Goal: Task Accomplishment & Management: Use online tool/utility

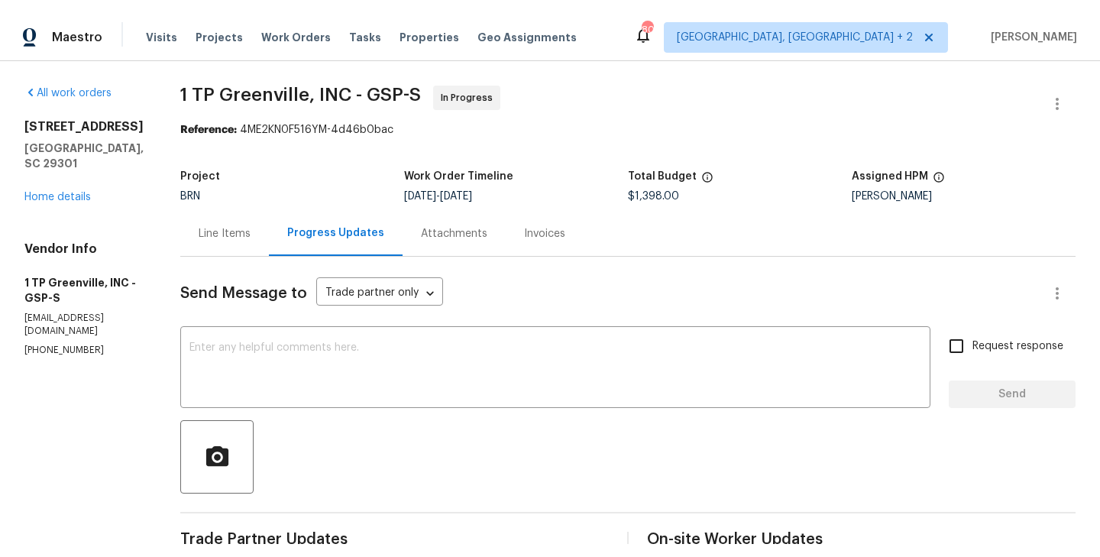
scroll to position [457, 0]
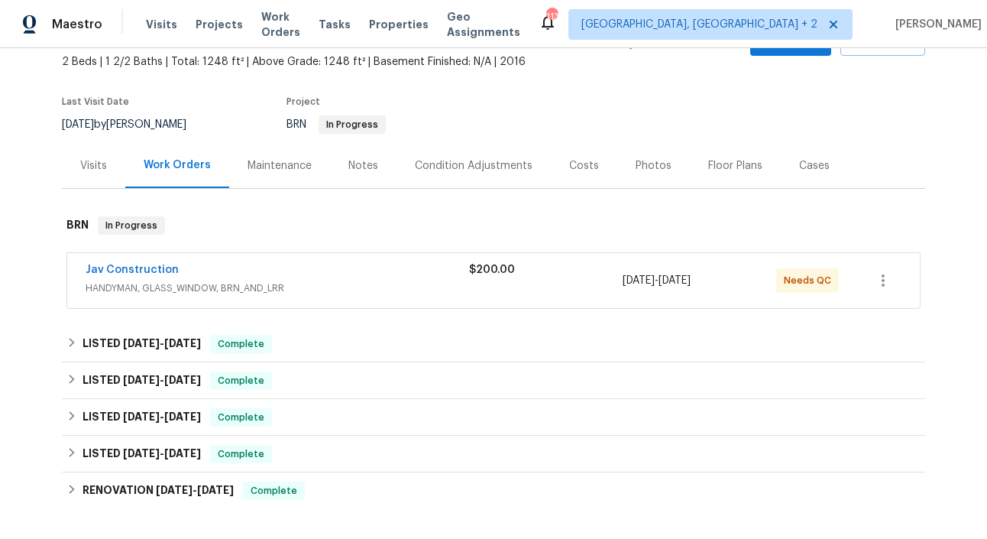
scroll to position [100, 0]
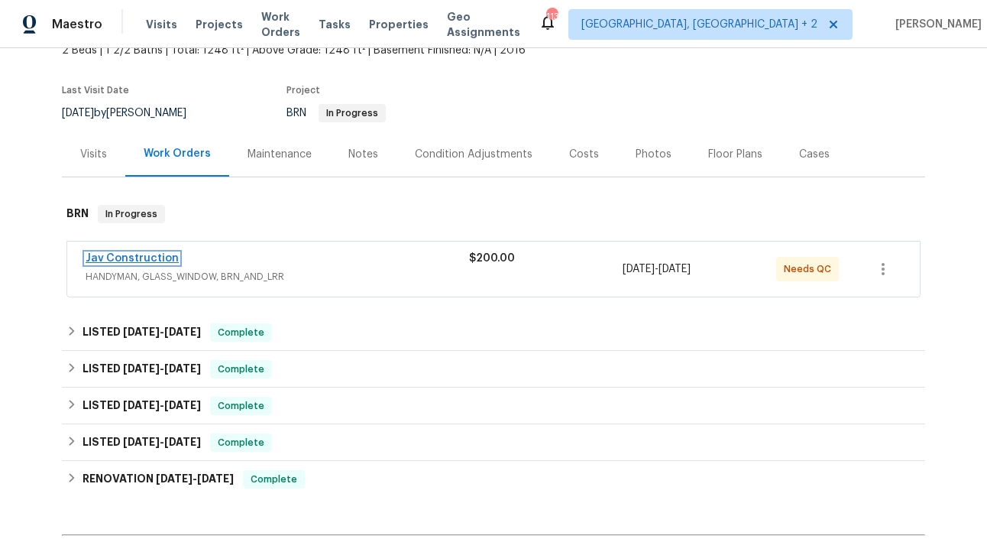
click at [145, 253] on link "Jav Construction" at bounding box center [132, 258] width 93 height 11
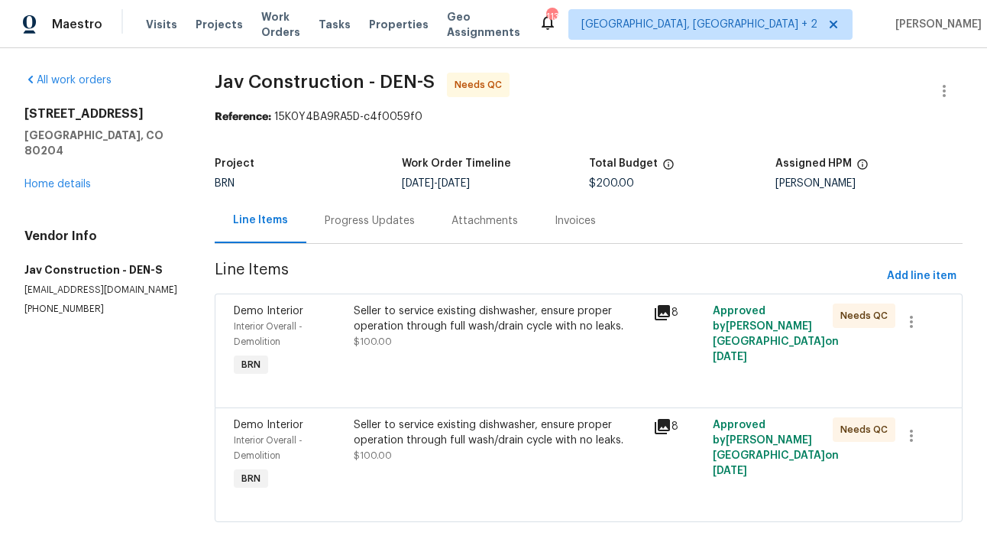
scroll to position [27, 0]
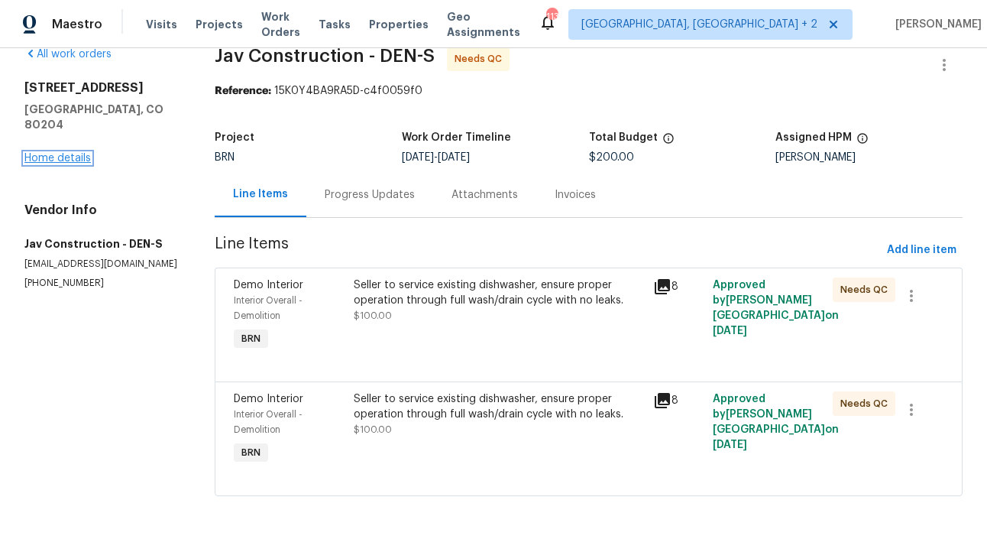
click at [70, 153] on link "Home details" at bounding box center [57, 158] width 66 height 11
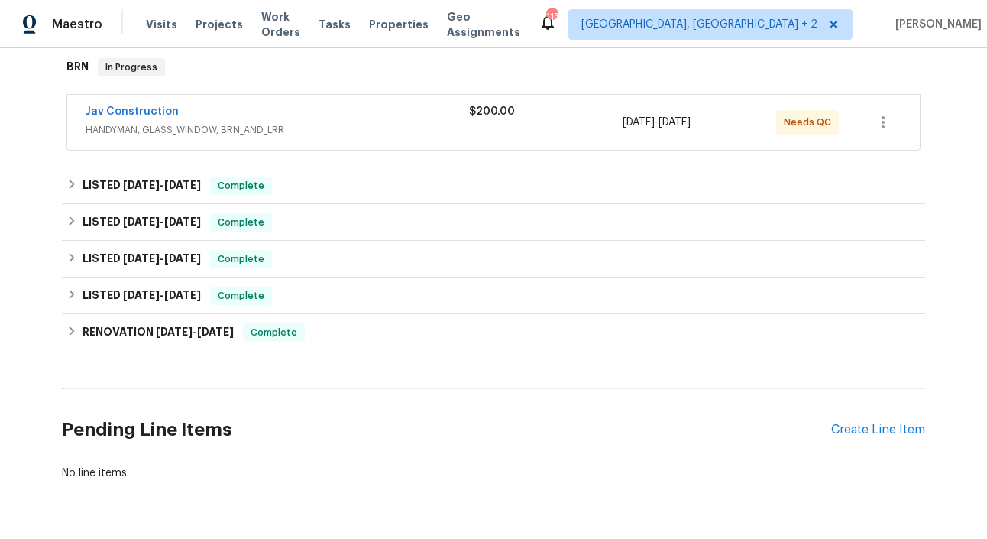
scroll to position [201, 0]
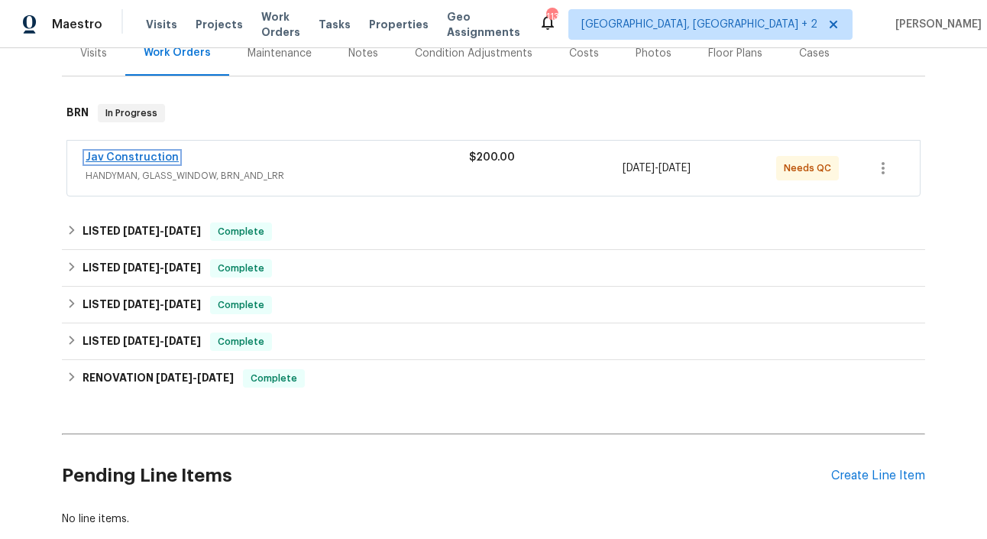
click at [135, 152] on link "Jav Construction" at bounding box center [132, 157] width 93 height 11
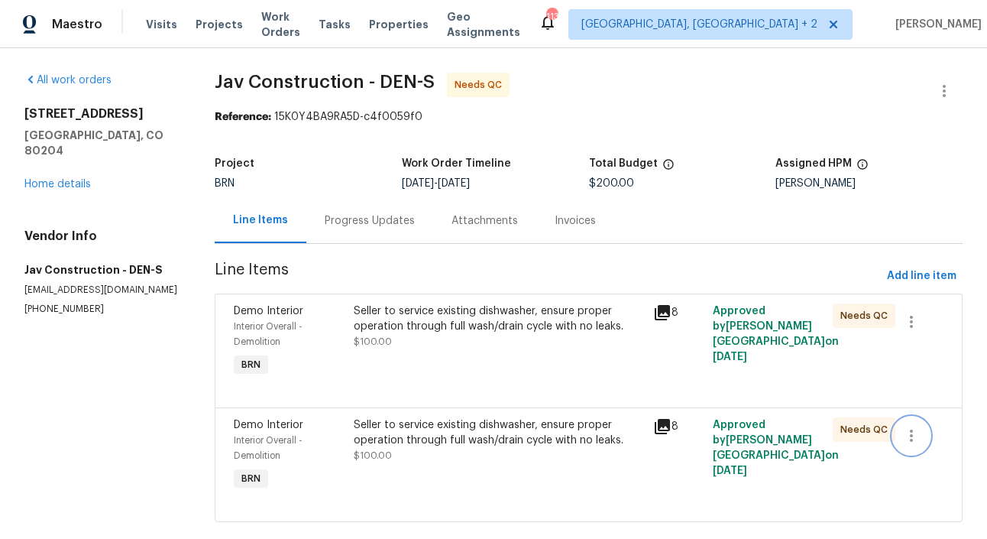
click at [913, 434] on icon "button" at bounding box center [912, 435] width 18 height 18
click at [935, 444] on li "Cancel" at bounding box center [922, 435] width 59 height 25
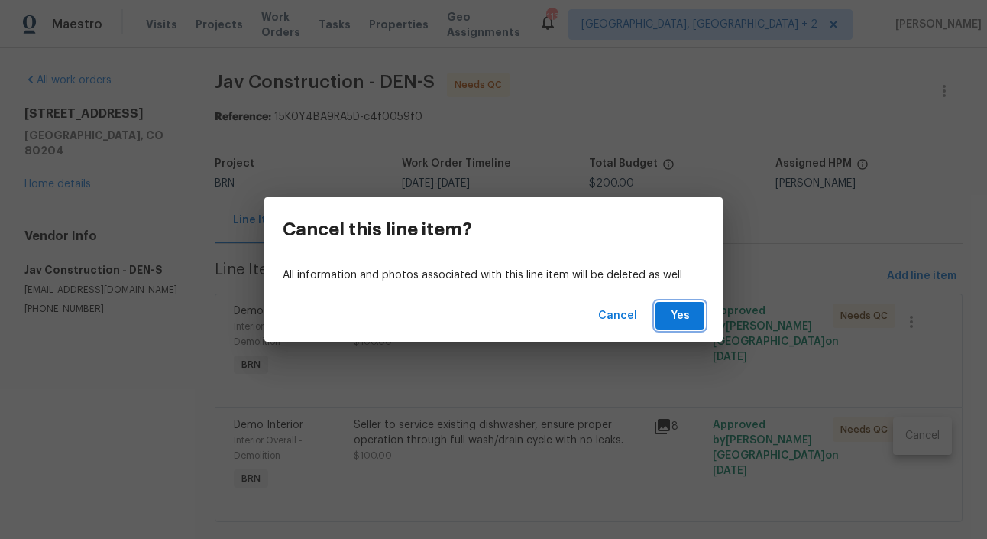
click at [682, 316] on span "Yes" at bounding box center [680, 315] width 24 height 19
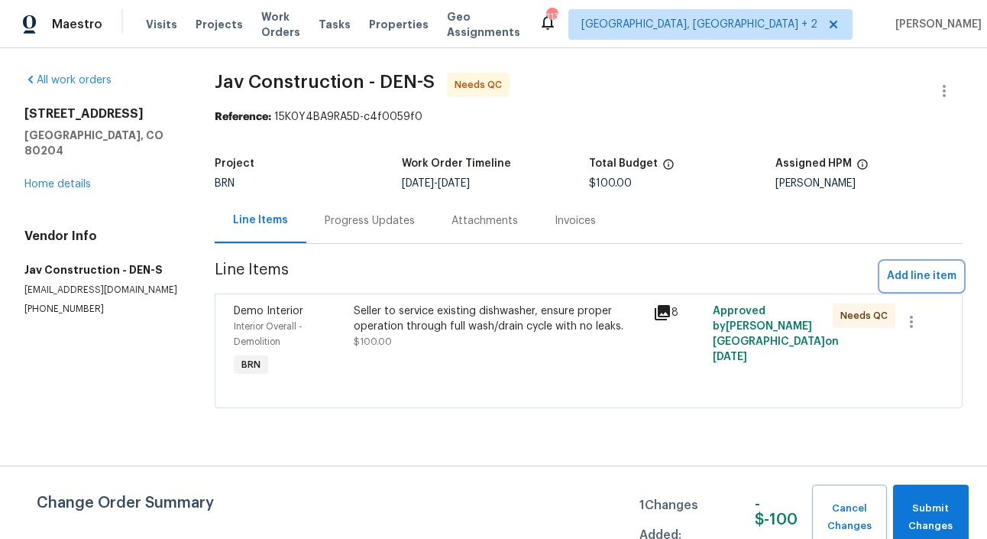
click at [932, 274] on span "Add line item" at bounding box center [922, 276] width 70 height 19
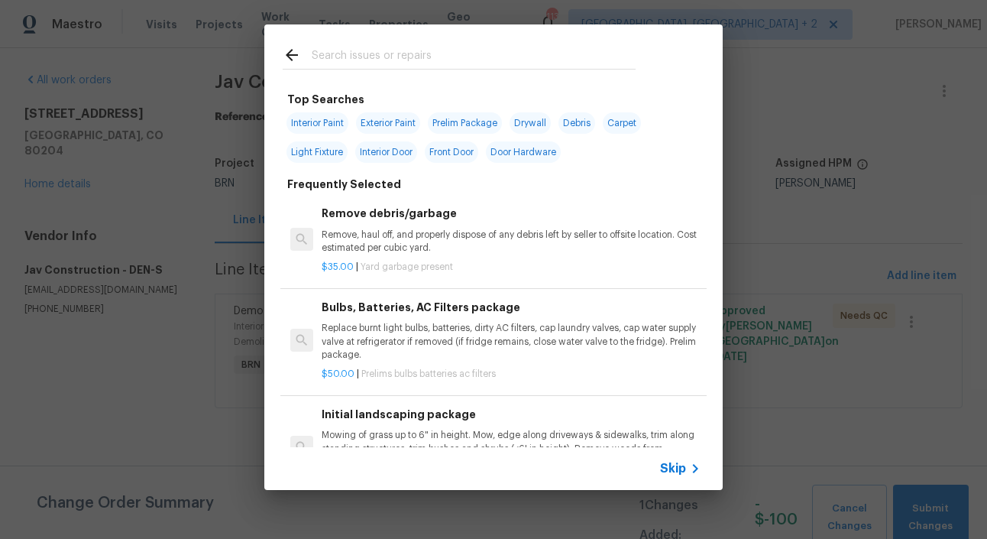
click at [683, 466] on span "Skip" at bounding box center [673, 468] width 26 height 15
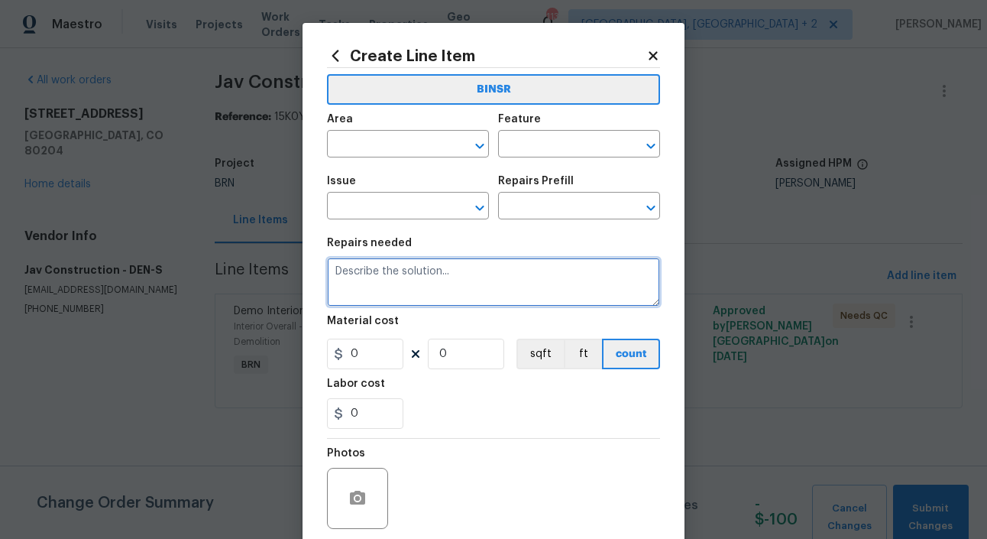
click at [434, 293] on textarea at bounding box center [493, 282] width 333 height 49
paste textarea "Seller to service existing tankless water heater, ensure proper operation with …"
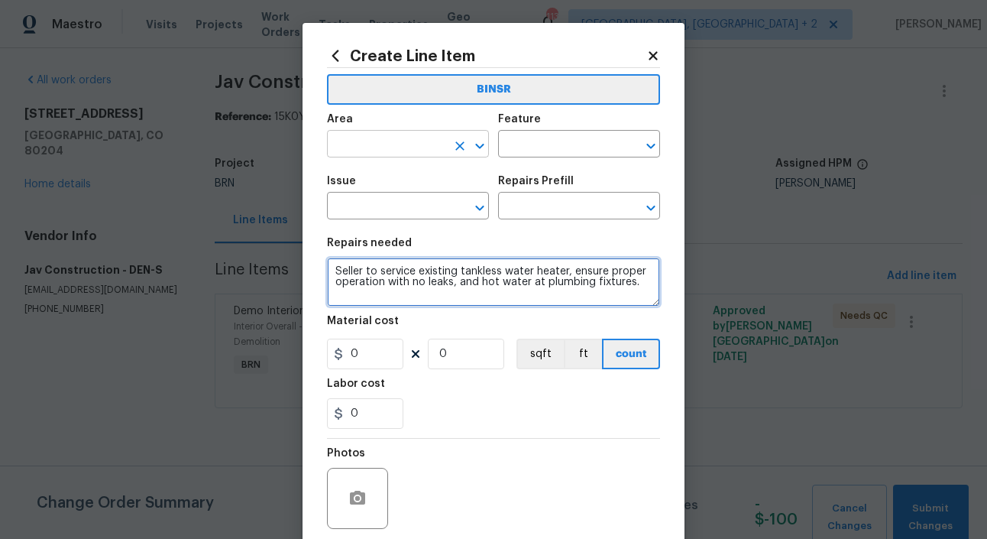
type textarea "Seller to service existing tankless water heater, ensure proper operation with …"
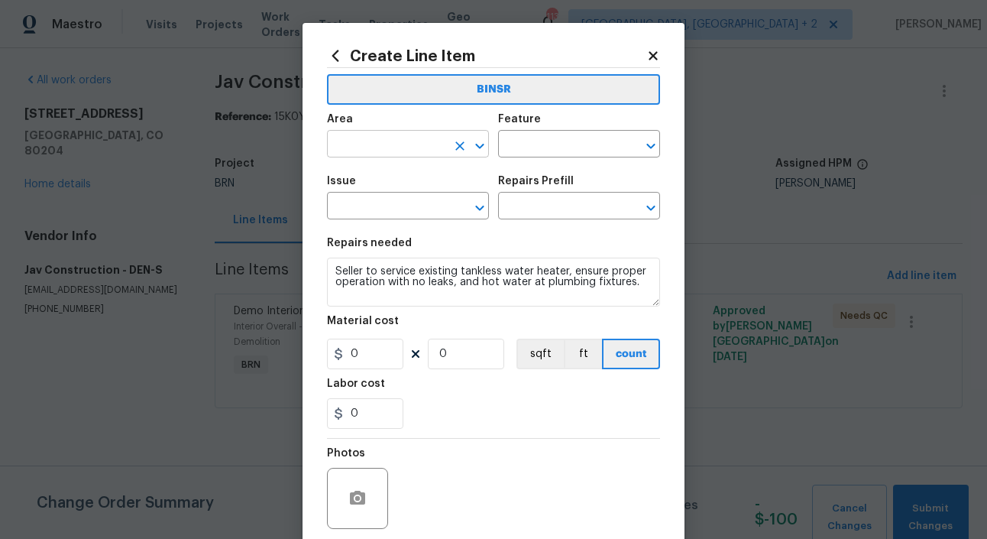
click at [421, 151] on input "text" at bounding box center [386, 146] width 119 height 24
type input "Interior Overall"
click at [541, 144] on input "text" at bounding box center [557, 146] width 119 height 24
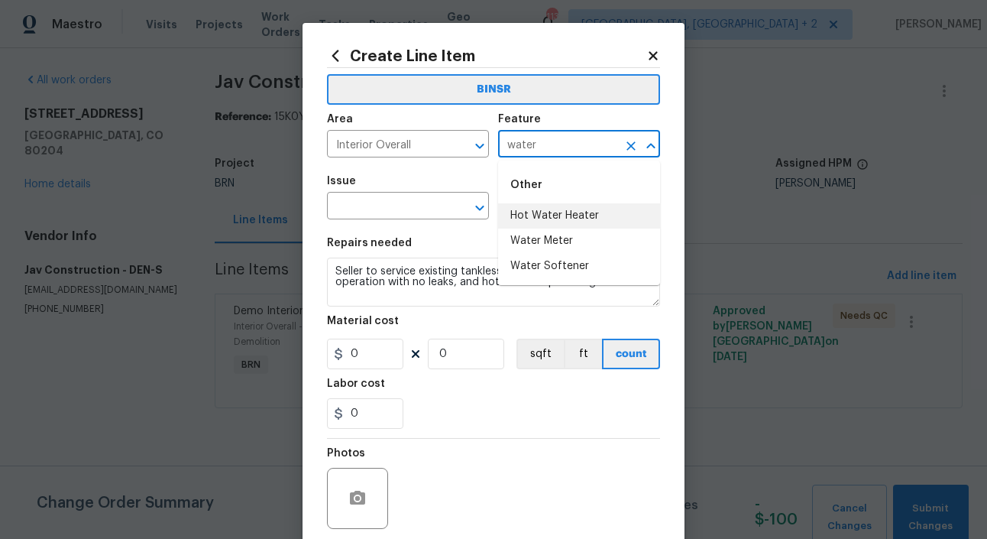
click at [542, 208] on li "Hot Water Heater" at bounding box center [579, 215] width 162 height 25
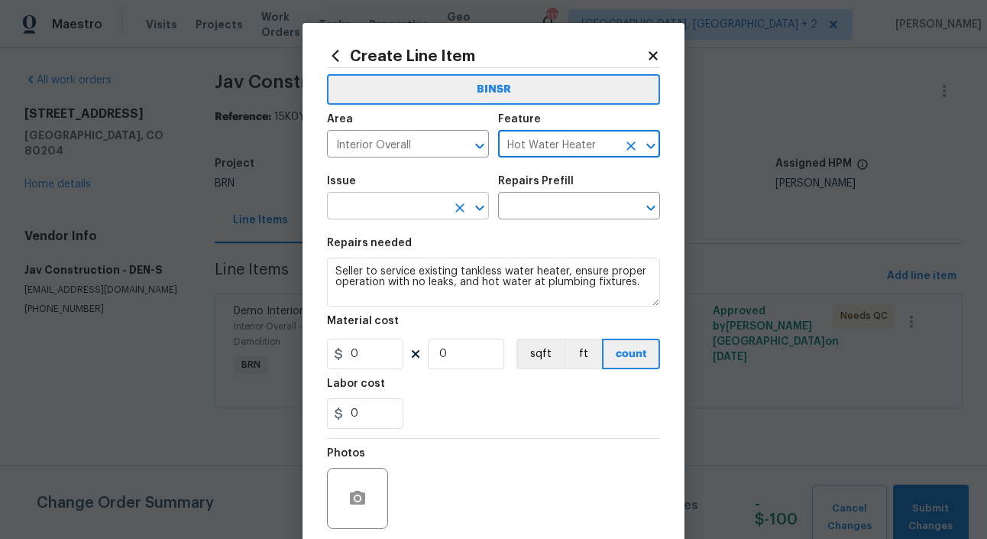
type input "Hot Water Heater"
click at [402, 215] on input "text" at bounding box center [386, 208] width 119 height 24
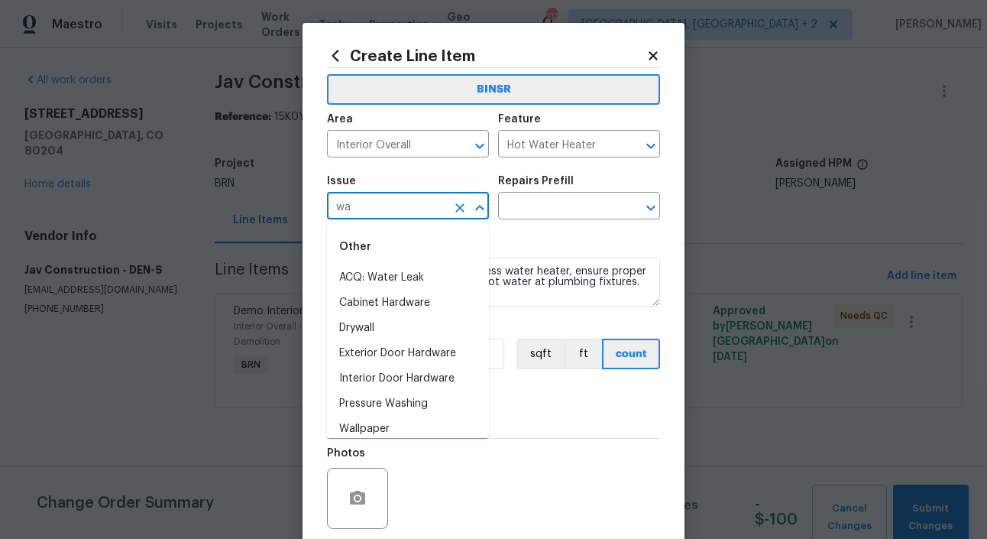
type input "w"
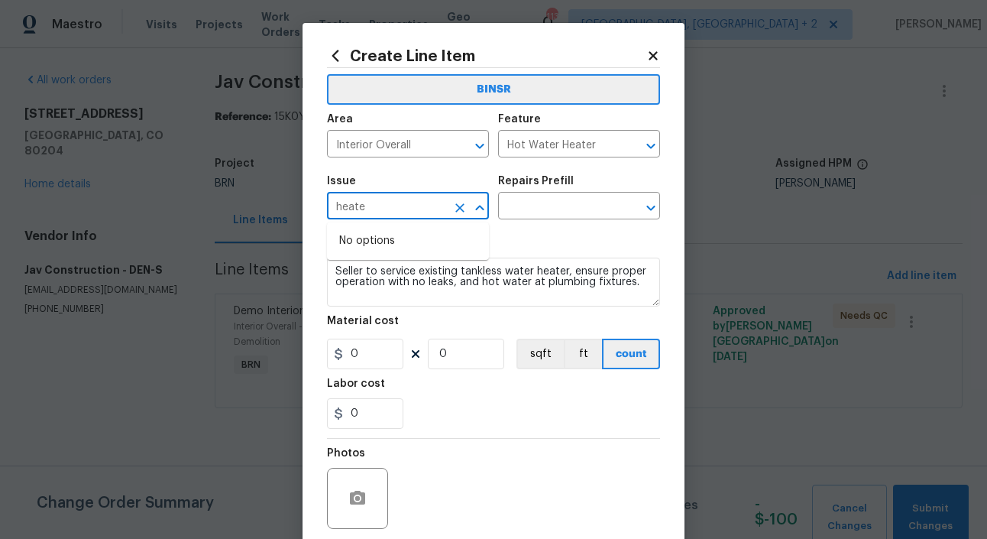
type input "heater"
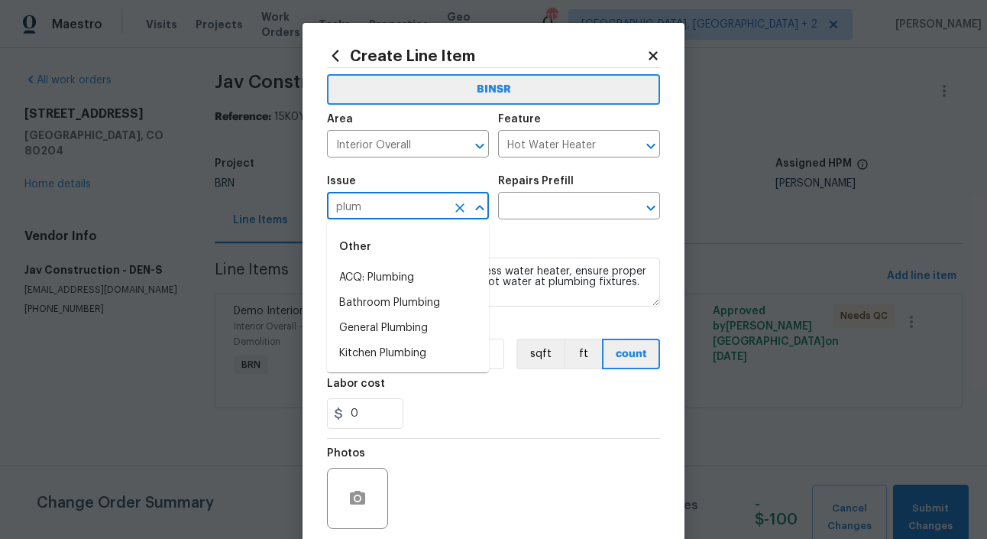
type input "plum"
click at [426, 321] on li "General Plumbing" at bounding box center [408, 328] width 162 height 25
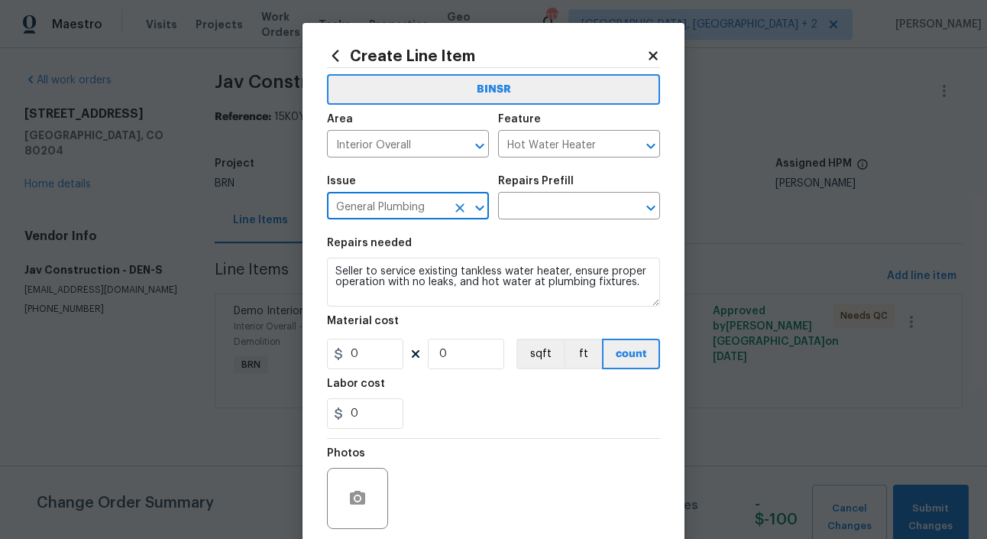
type input "General Plumbing"
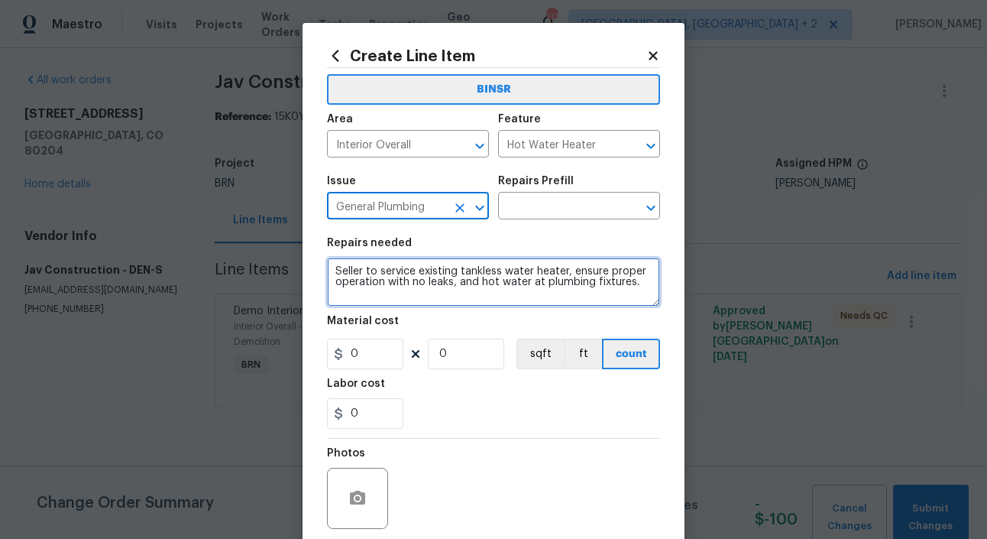
click at [511, 291] on textarea "Seller to service existing tankless water heater, ensure proper operation with …" at bounding box center [493, 282] width 333 height 49
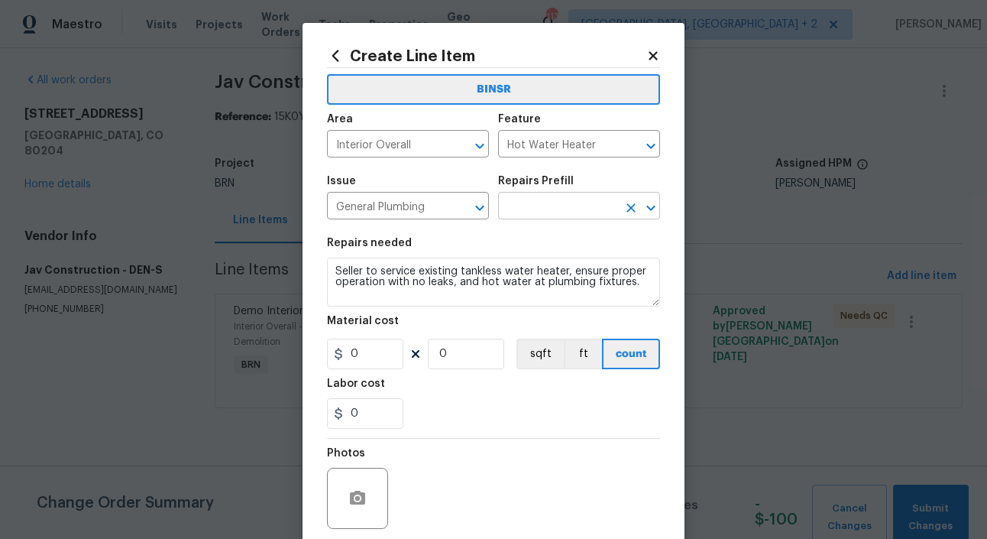
click at [559, 205] on input "text" at bounding box center [557, 208] width 119 height 24
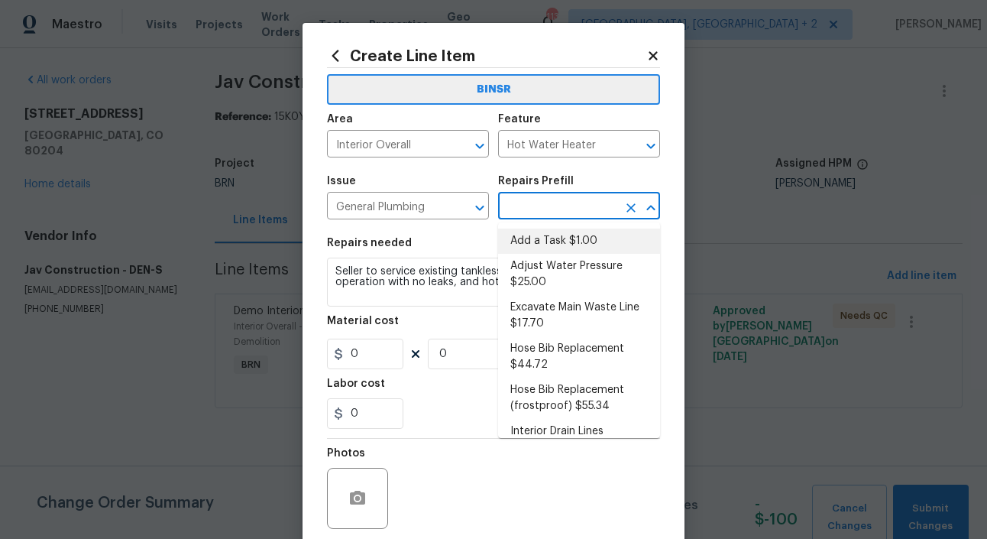
click at [583, 235] on li "Add a Task $1.00" at bounding box center [579, 241] width 162 height 25
type input "Plumbing"
type input "Add a Task $1.00"
type textarea "HPM to detail"
type input "1"
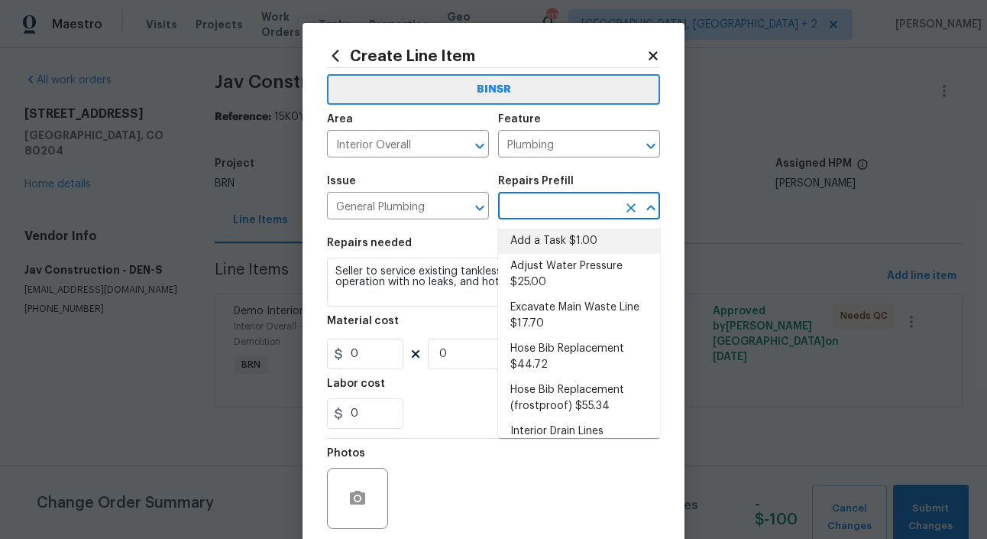
type input "1"
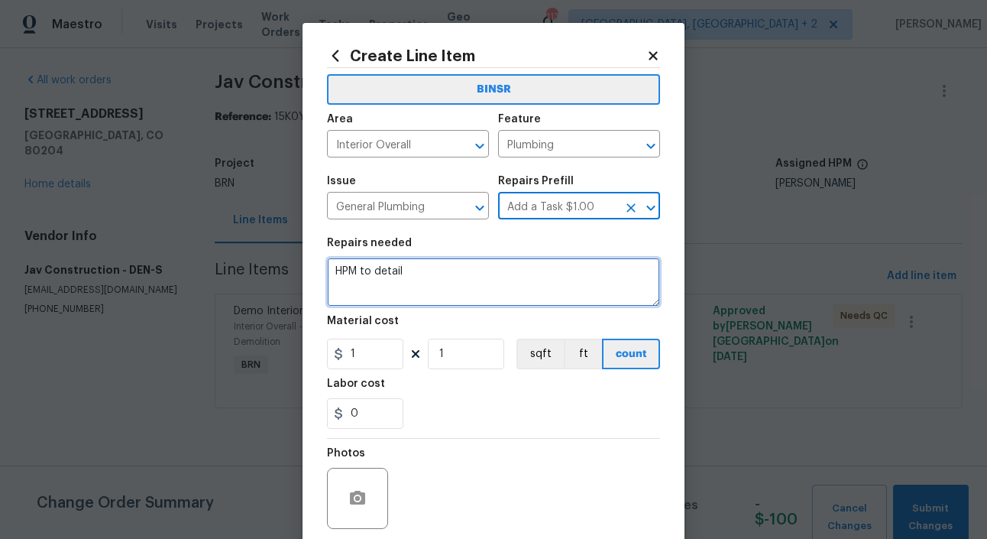
click at [489, 275] on textarea "HPM to detail" at bounding box center [493, 282] width 333 height 49
paste textarea "Seller to service existing tankless water heater, ensure proper operation with …"
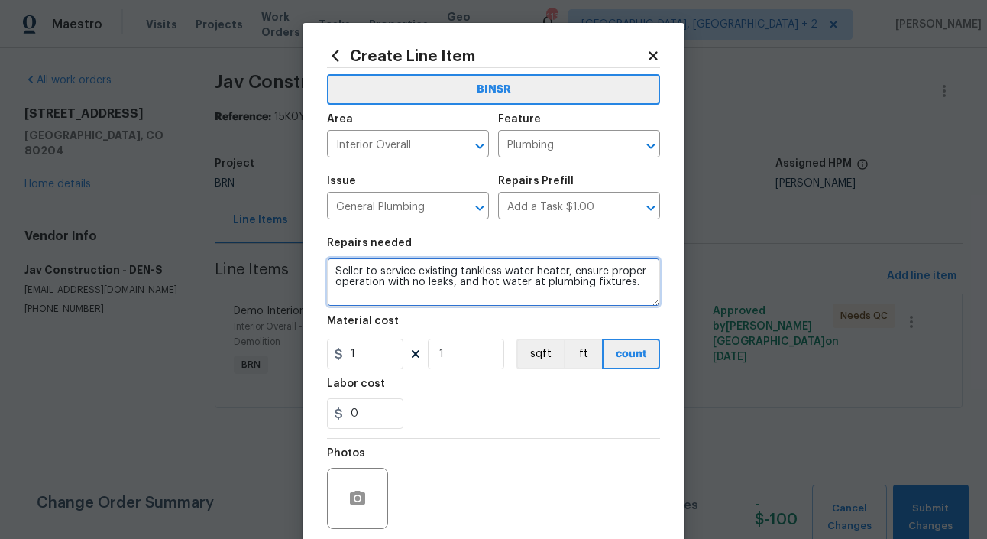
type textarea "Seller to service existing tankless water heater, ensure proper operation with …"
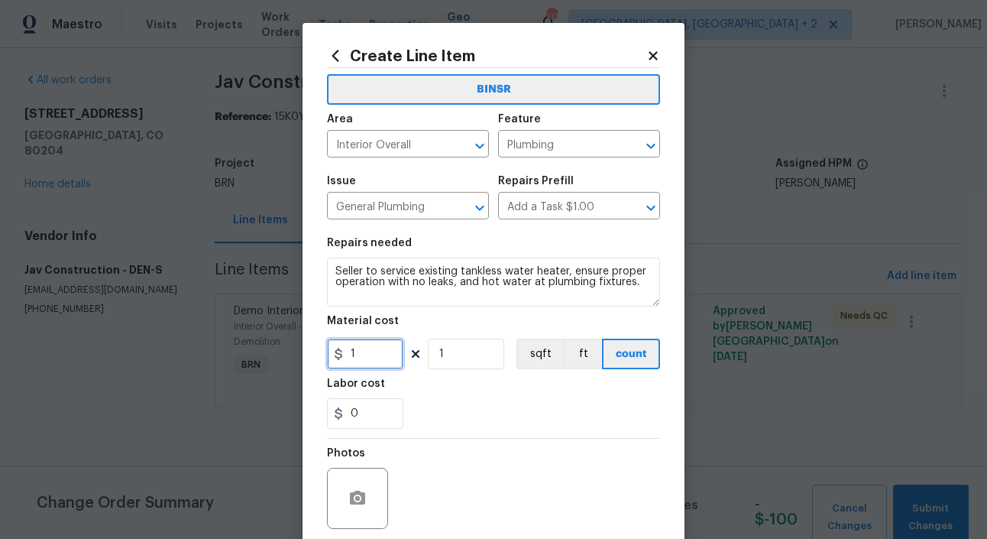
click at [371, 354] on input "1" at bounding box center [365, 354] width 76 height 31
type input "0"
click at [375, 410] on input "0" at bounding box center [365, 413] width 76 height 31
type input "100"
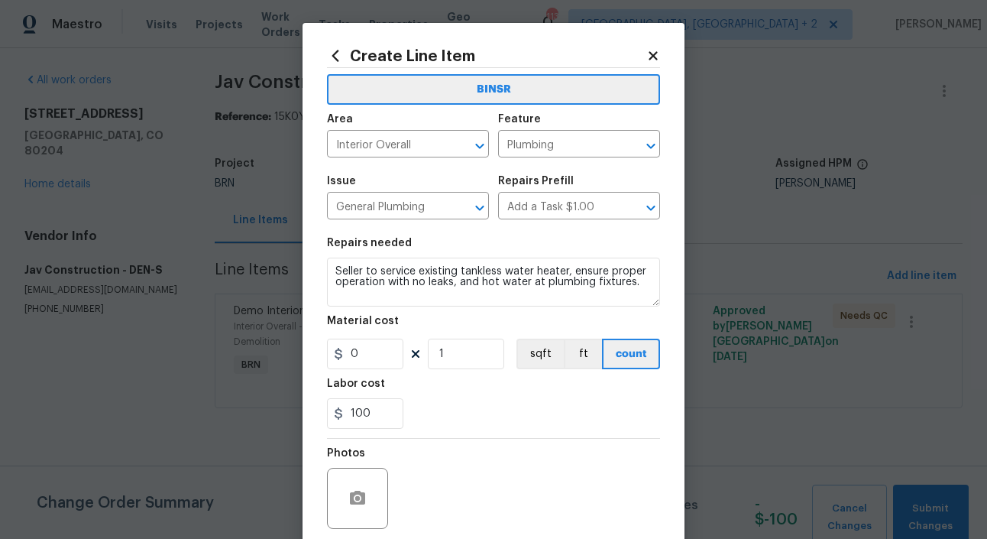
click at [466, 421] on div "100" at bounding box center [493, 413] width 333 height 31
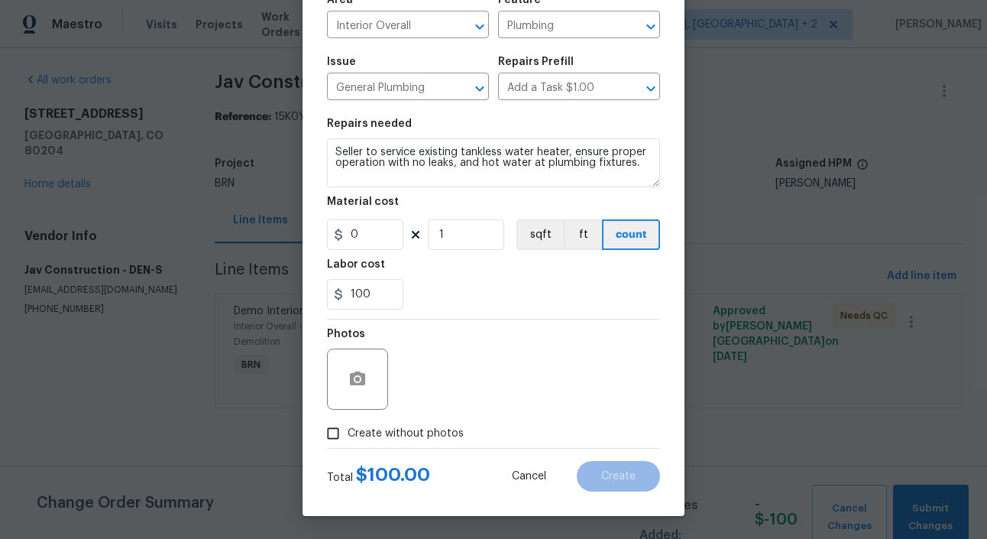
click at [402, 441] on label "Create without photos" at bounding box center [391, 433] width 145 height 29
click at [348, 441] on input "Create without photos" at bounding box center [333, 433] width 29 height 29
checkbox input "true"
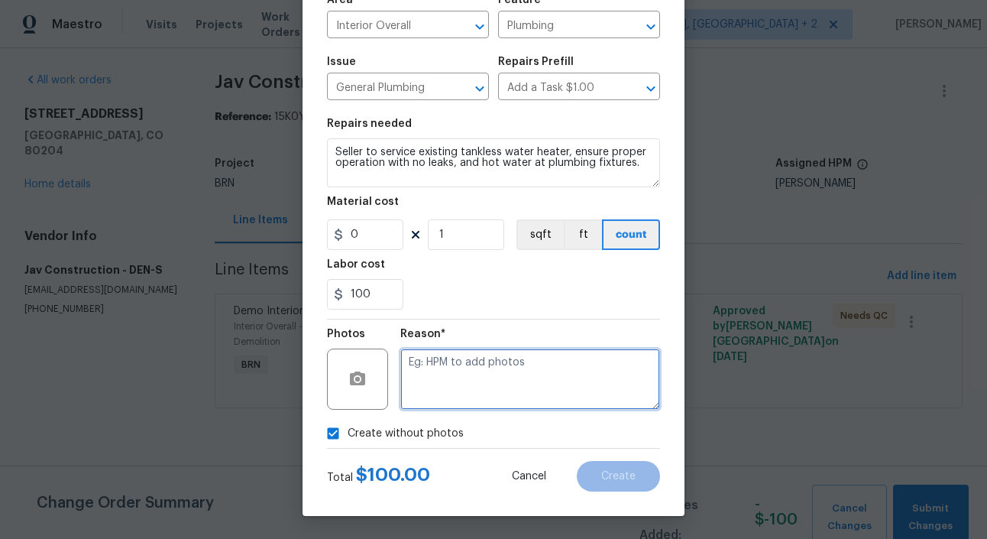
click at [489, 361] on textarea at bounding box center [530, 378] width 260 height 61
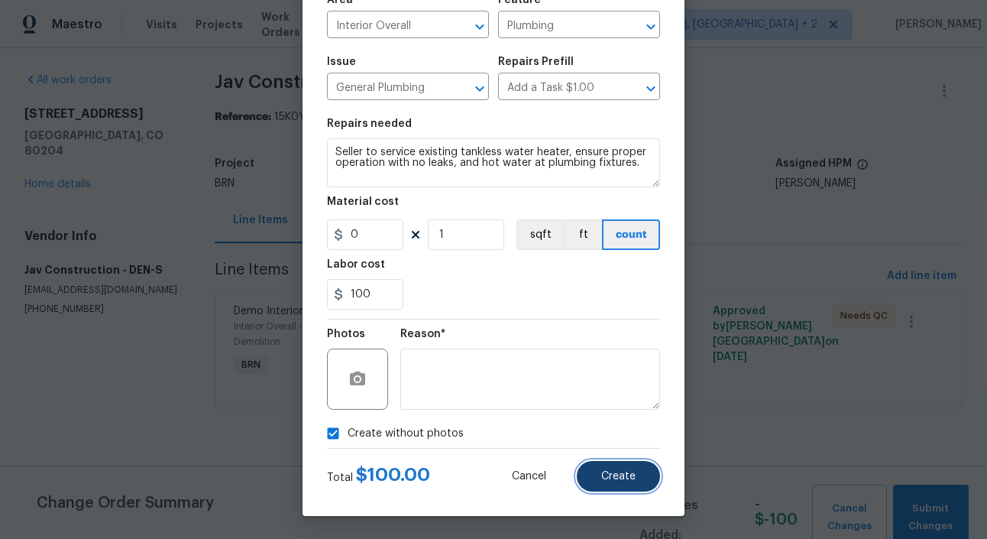
click at [640, 486] on button "Create" at bounding box center [618, 476] width 83 height 31
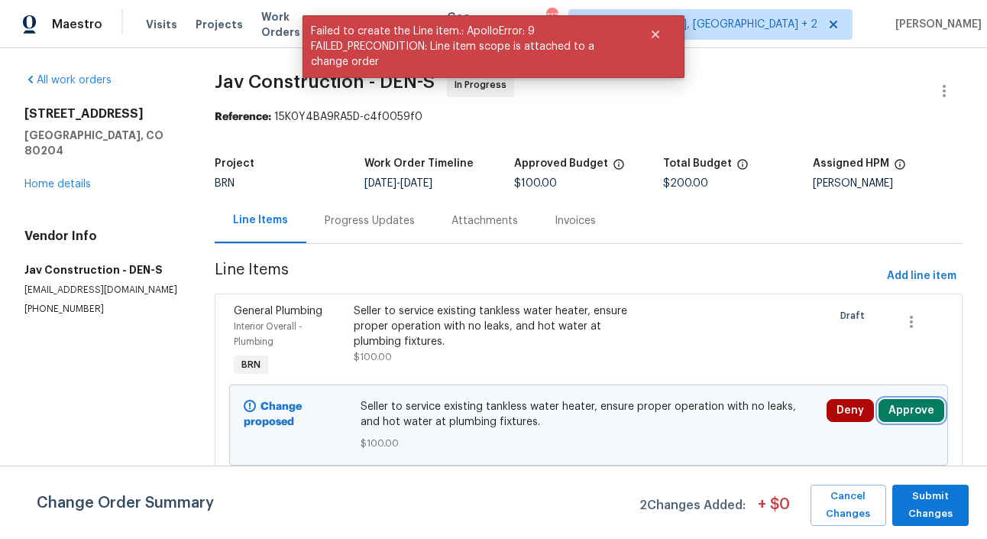
click at [912, 411] on button "Approve" at bounding box center [912, 410] width 66 height 23
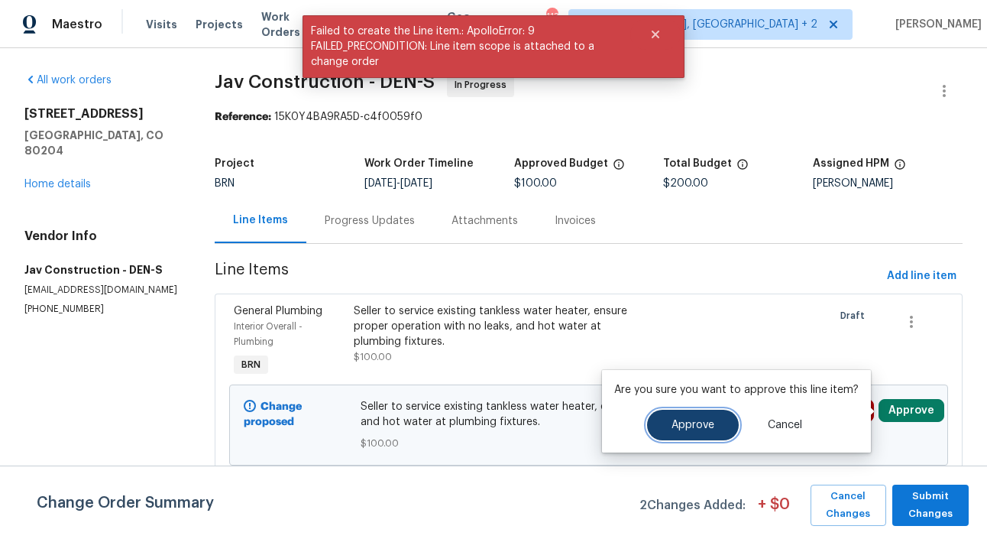
click at [711, 424] on button "Approve" at bounding box center [693, 425] width 92 height 31
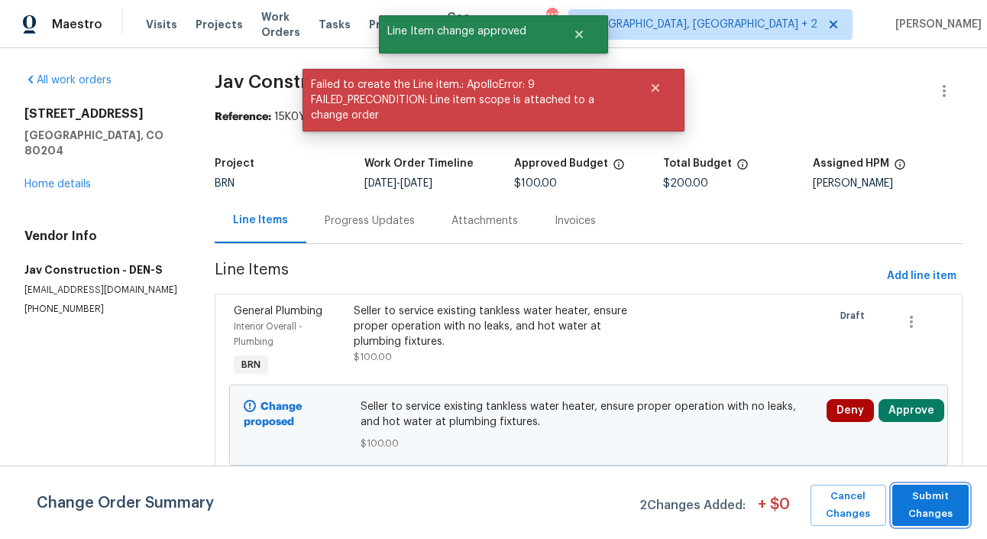
click at [932, 507] on span "Submit Changes" at bounding box center [930, 505] width 61 height 35
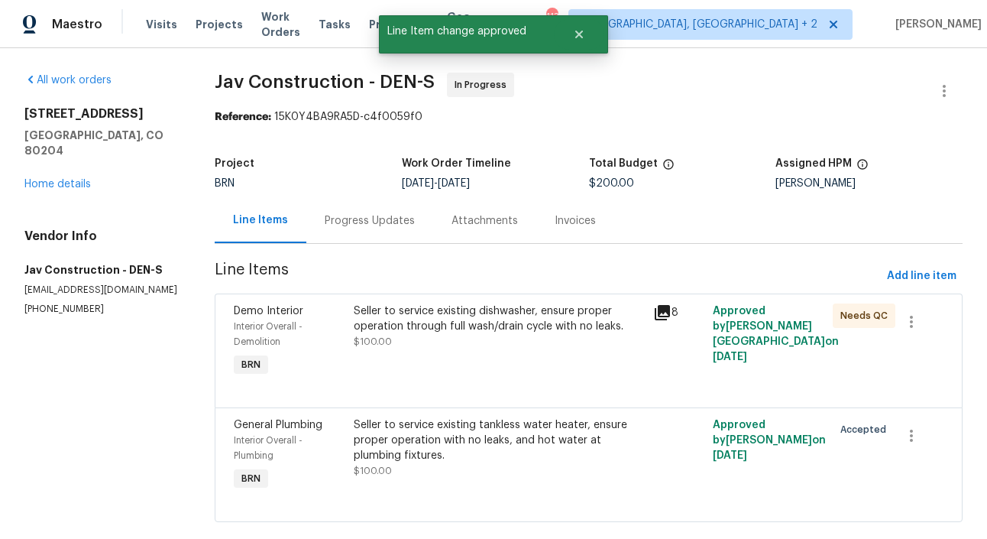
scroll to position [27, 0]
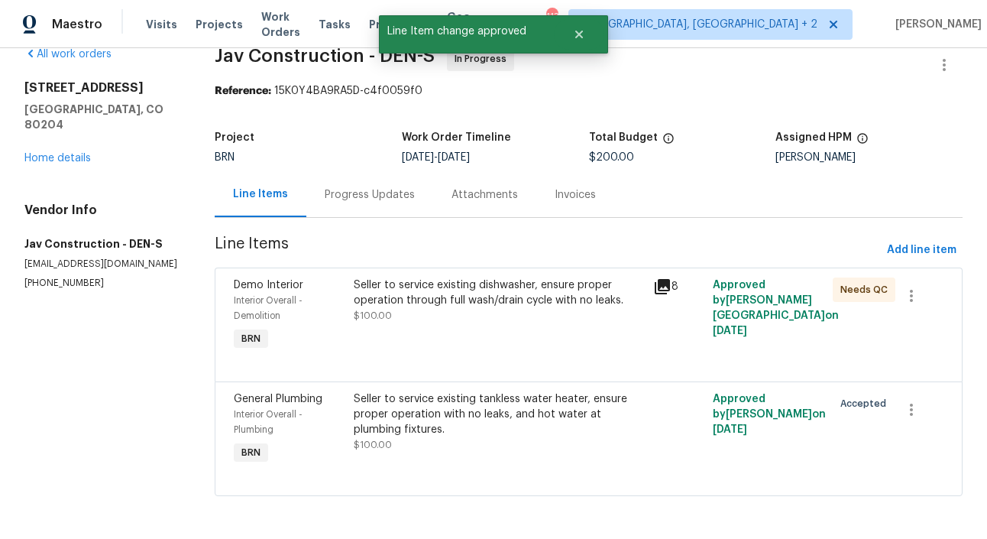
click at [168, 371] on section "All work orders 1245 Utica St Apt 104 Denver, CO 80204 Home details Vendor Info…" at bounding box center [101, 281] width 154 height 468
click at [364, 181] on div "Progress Updates" at bounding box center [369, 194] width 127 height 45
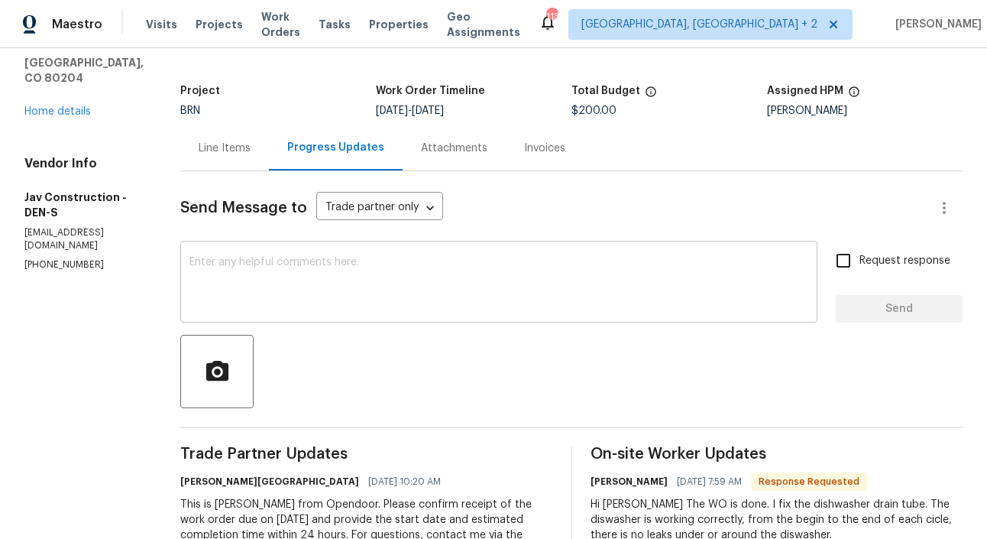
scroll to position [69, 0]
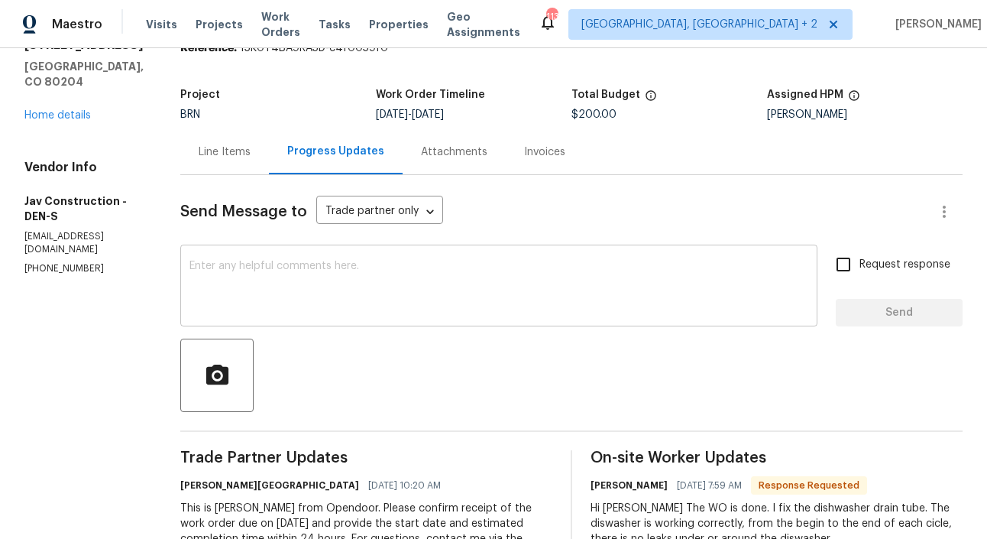
click at [286, 254] on div "x ​" at bounding box center [498, 287] width 637 height 78
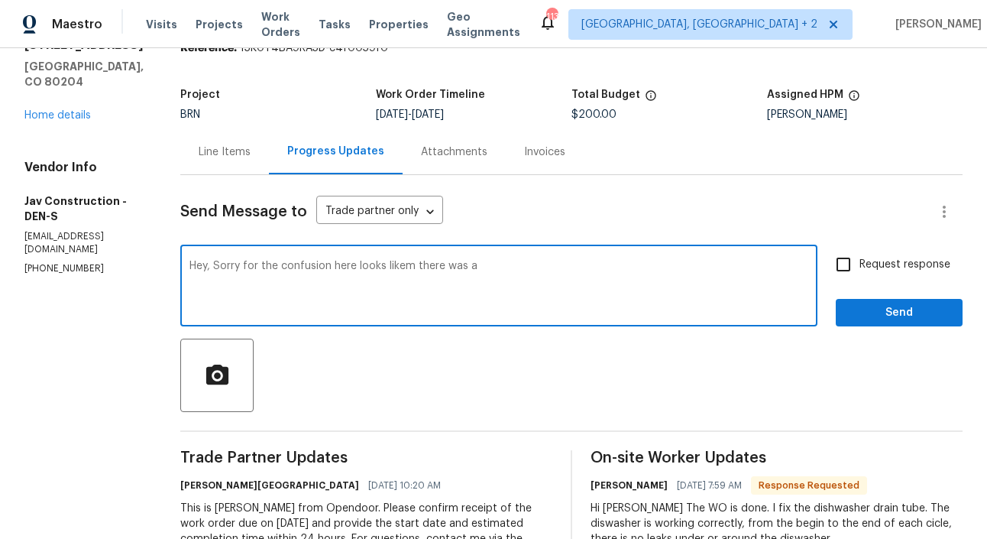
click at [400, 266] on textarea "Hey, Sorry for the confusion here looks likem there was a" at bounding box center [499, 287] width 619 height 53
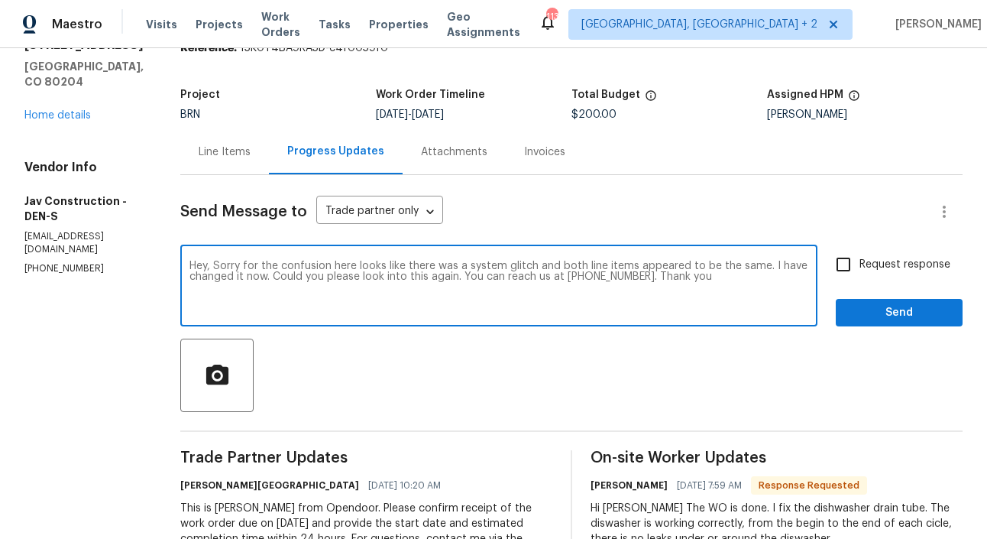
type textarea "Hey, Sorry for the confusion here looks like there was a system glitch and both…"
click at [849, 267] on input "Request response" at bounding box center [844, 264] width 32 height 32
checkbox input "true"
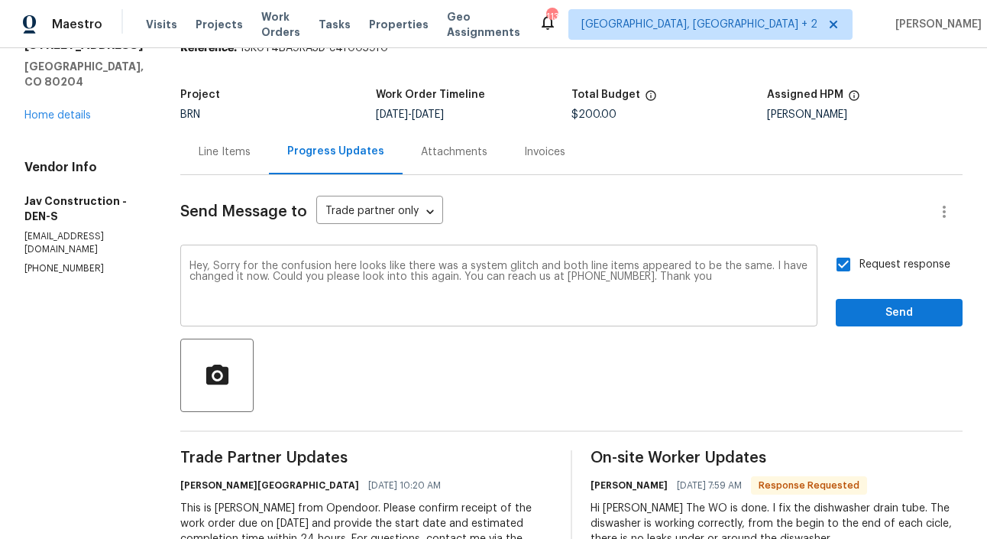
click at [666, 266] on textarea "Hey, Sorry for the confusion here looks like there was a system glitch and both…" at bounding box center [499, 287] width 619 height 53
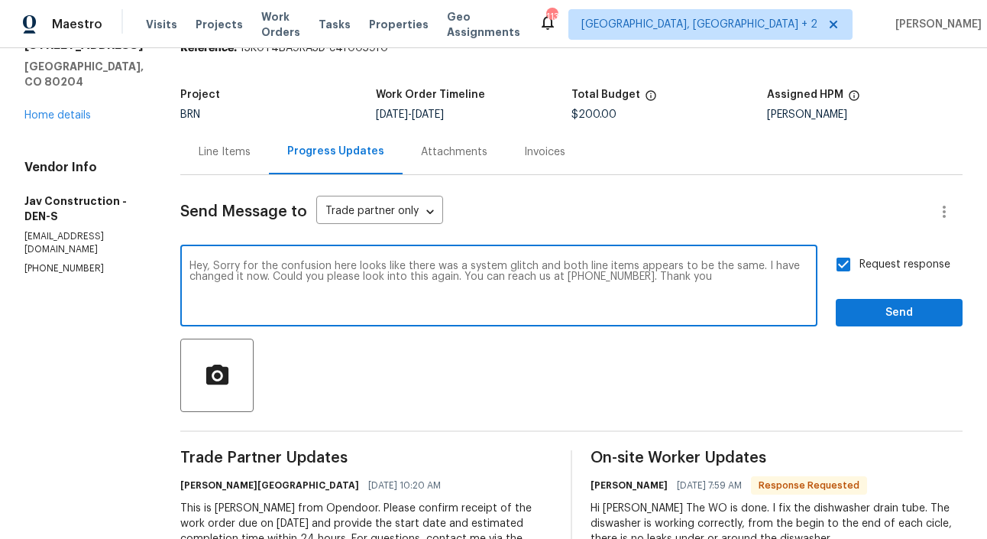
click at [259, 278] on textarea "Hey, Sorry for the confusion here looks like there was a system glitch and both…" at bounding box center [499, 287] width 619 height 53
type textarea "Hey, Sorry for the confusion here looks like there was a system glitch and both…"
click at [884, 309] on span "Send" at bounding box center [899, 312] width 102 height 19
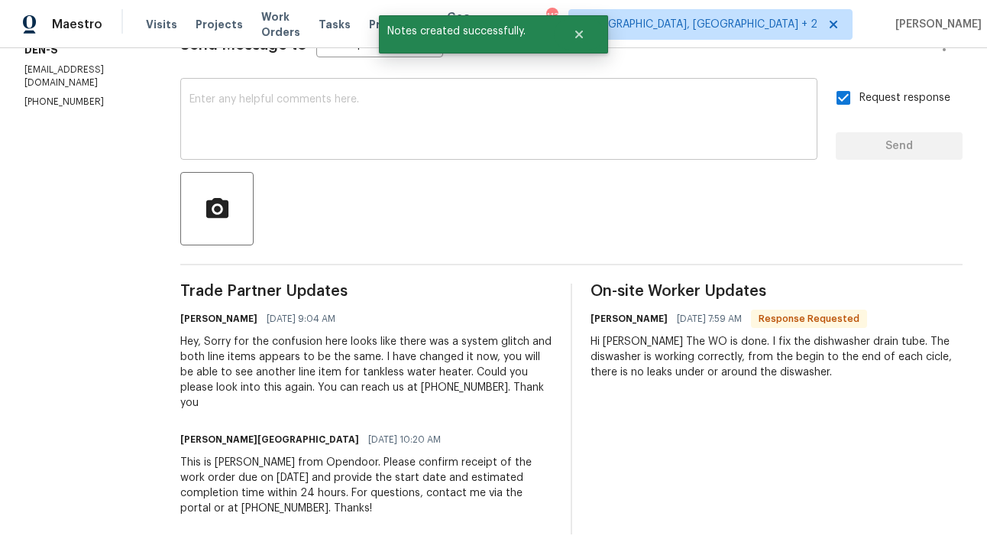
scroll to position [241, 0]
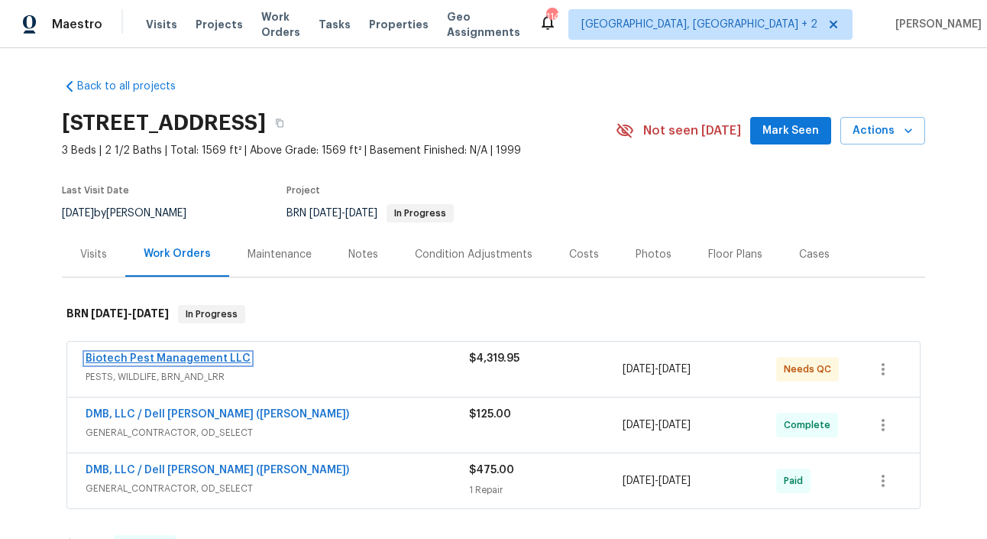
click at [180, 358] on link "Biotech Pest Management LLC" at bounding box center [168, 358] width 165 height 11
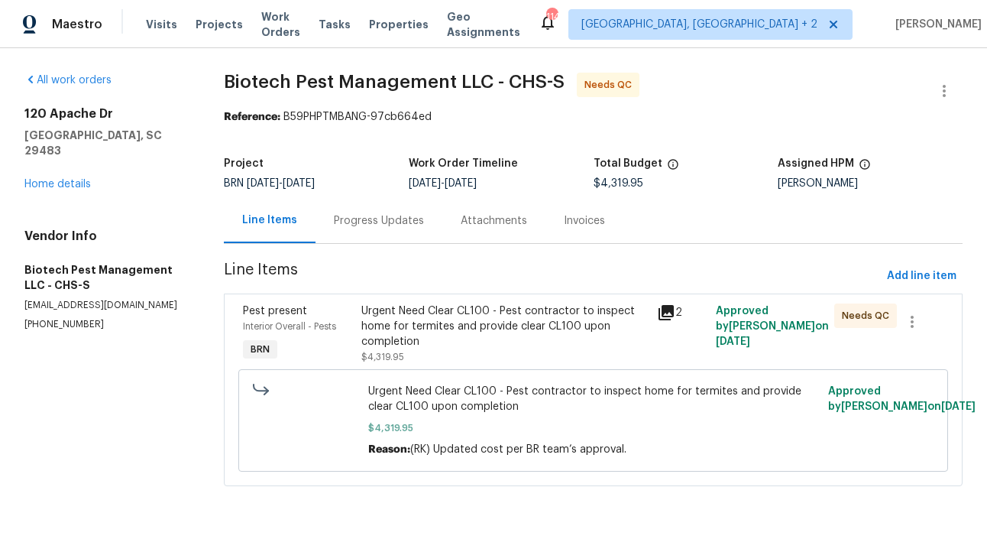
click at [330, 335] on div "Pest present Interior Overall - Pests BRN" at bounding box center [297, 334] width 118 height 70
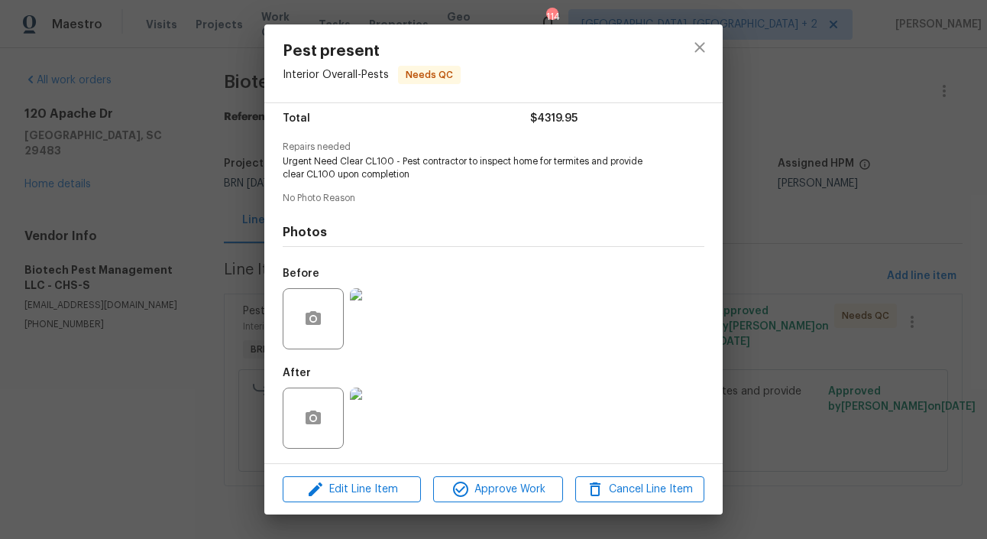
scroll to position [127, 0]
click at [223, 363] on div "Pest present Interior Overall - Pests Needs QC Vendor Biotech Pest Management L…" at bounding box center [493, 269] width 987 height 539
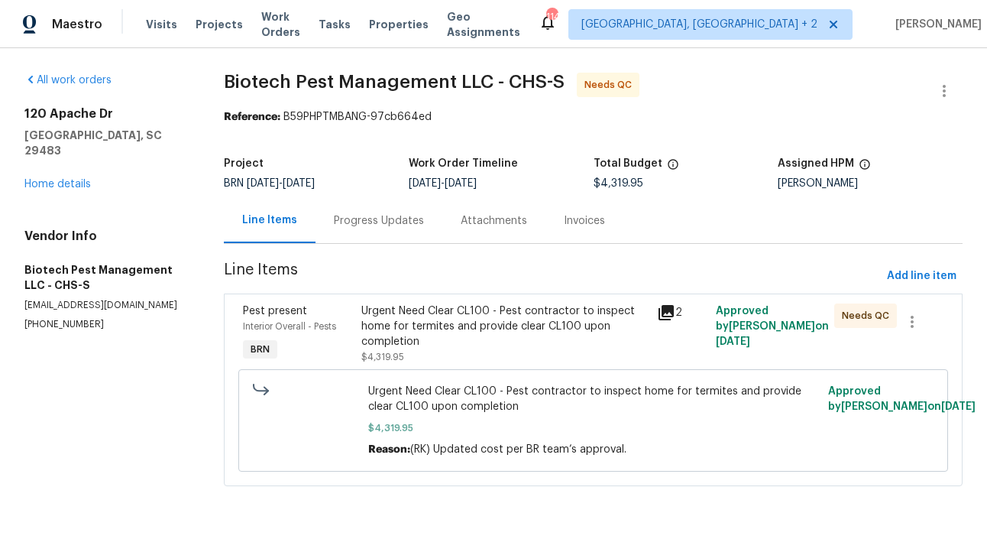
click at [404, 232] on div "Progress Updates" at bounding box center [379, 220] width 127 height 45
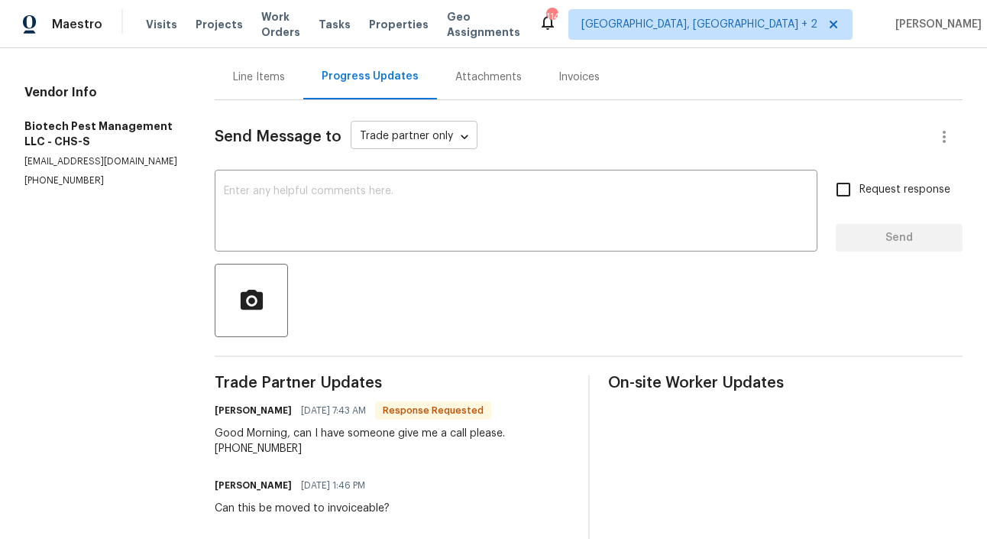
scroll to position [124, 0]
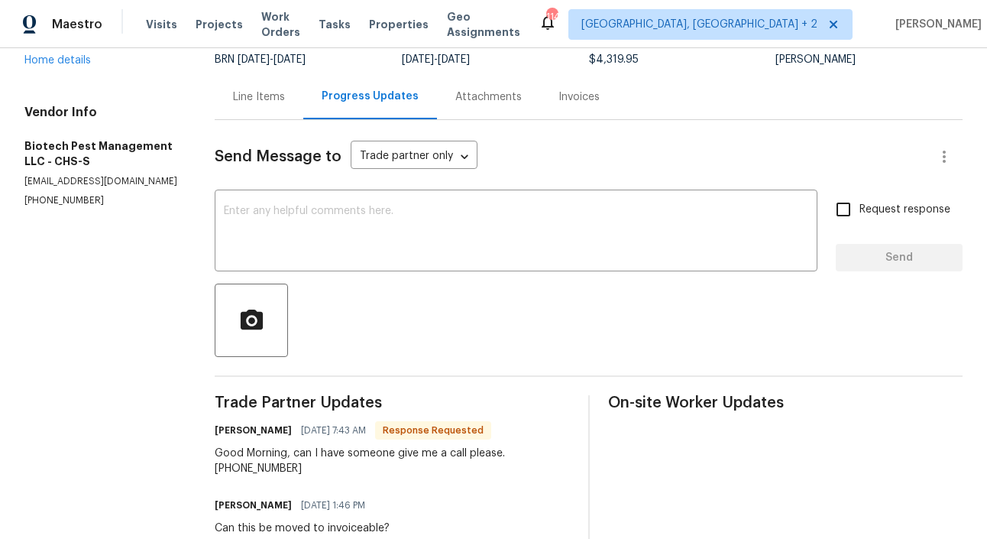
click at [261, 88] on div "Line Items" at bounding box center [259, 96] width 89 height 45
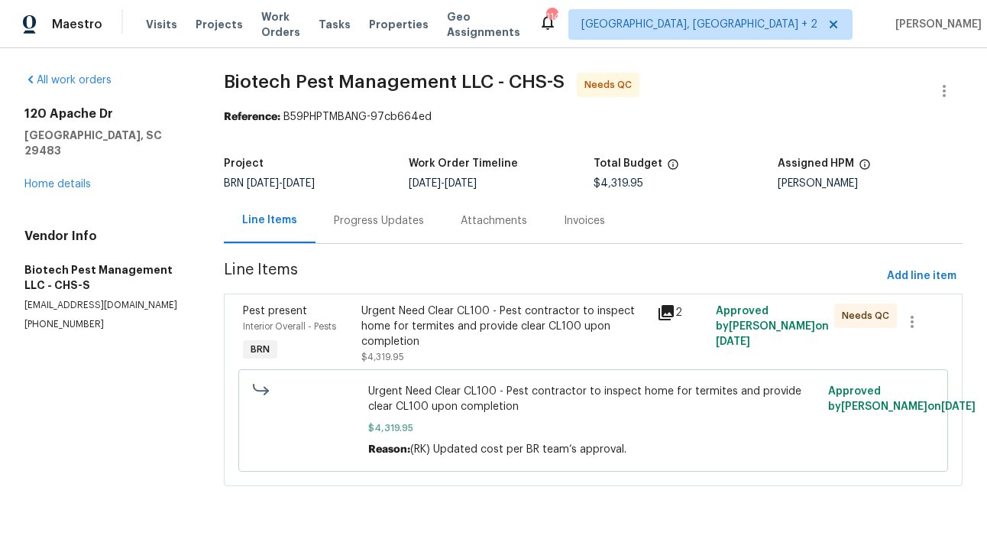
click at [331, 337] on div "Pest present Interior Overall - Pests BRN" at bounding box center [297, 334] width 118 height 70
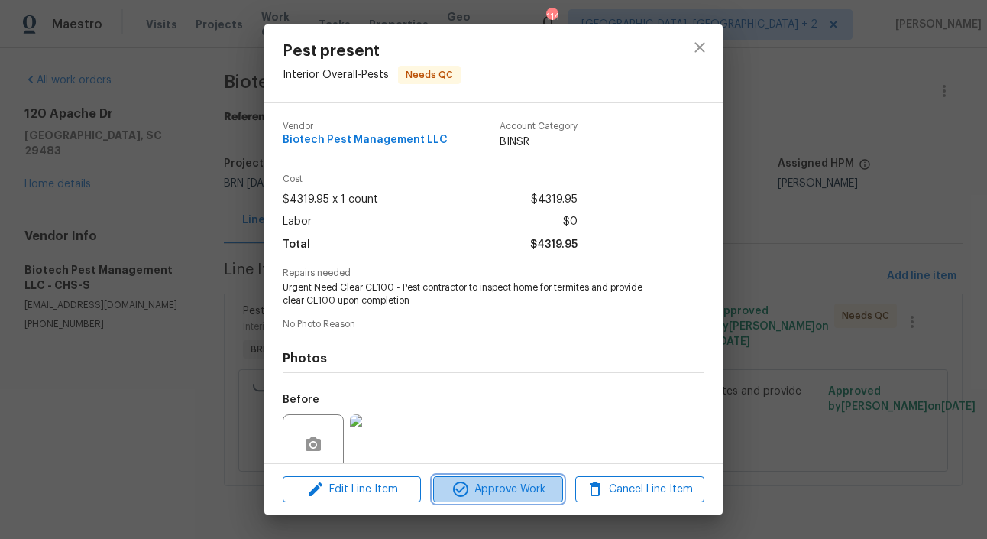
click at [536, 489] on span "Approve Work" at bounding box center [498, 489] width 120 height 19
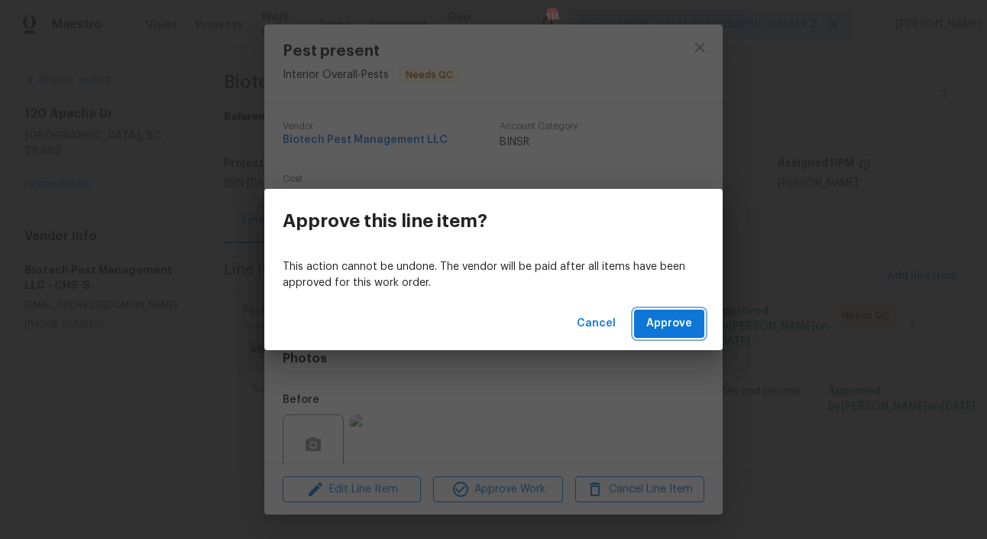
click at [675, 330] on span "Approve" at bounding box center [670, 323] width 46 height 19
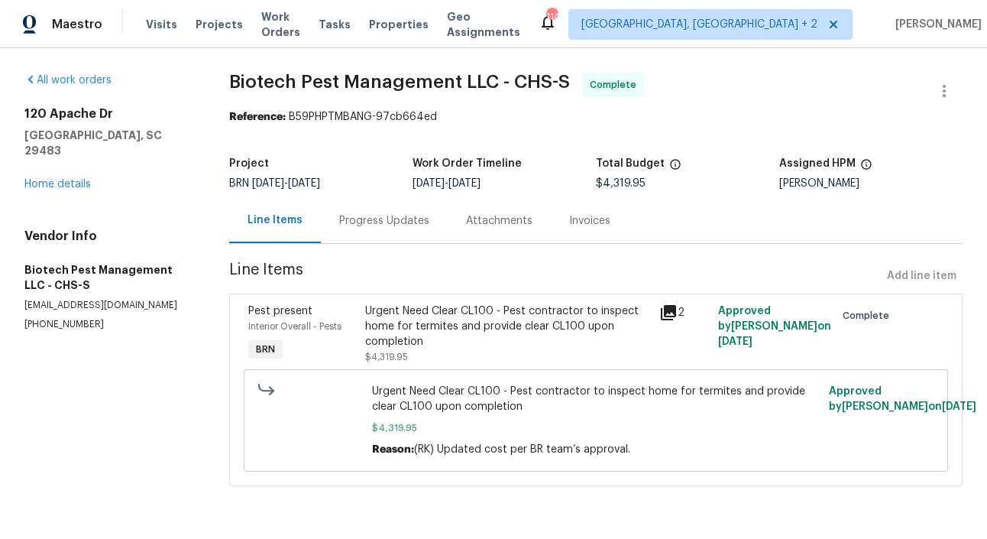
click at [348, 210] on div "Progress Updates" at bounding box center [384, 220] width 127 height 45
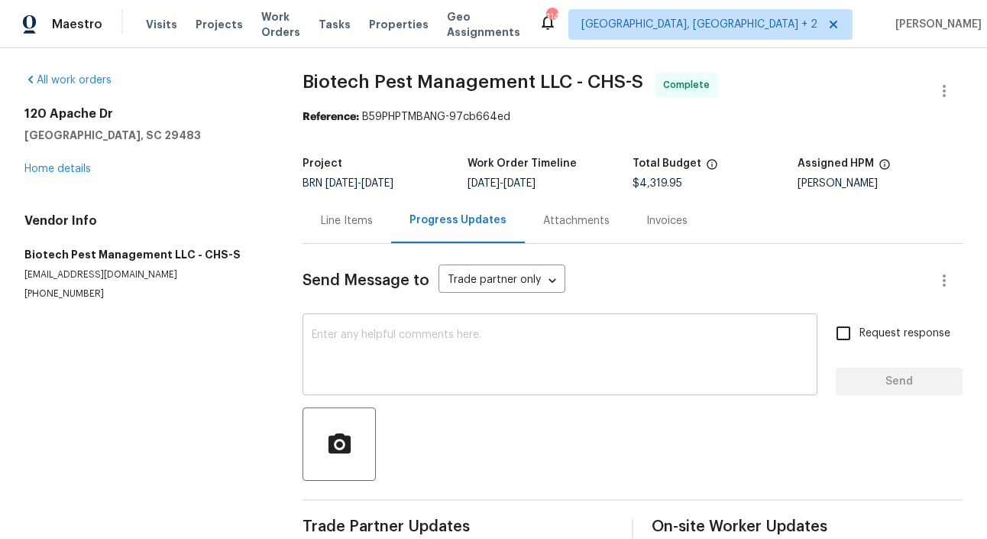
click at [355, 332] on textarea at bounding box center [560, 355] width 497 height 53
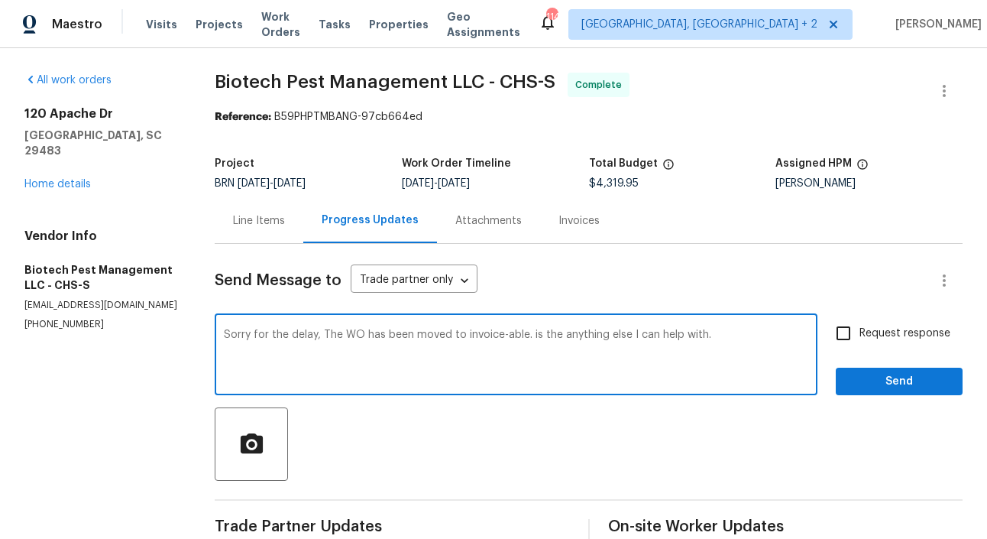
click at [536, 339] on textarea "Sorry for the delay, The WO has been moved to invoice-able. is the anything els…" at bounding box center [516, 355] width 585 height 53
type textarea "Sorry for the delay, The WO has been moved to invoice-able. Is the anything els…"
click at [860, 334] on input "Request response" at bounding box center [844, 333] width 32 height 32
checkbox input "true"
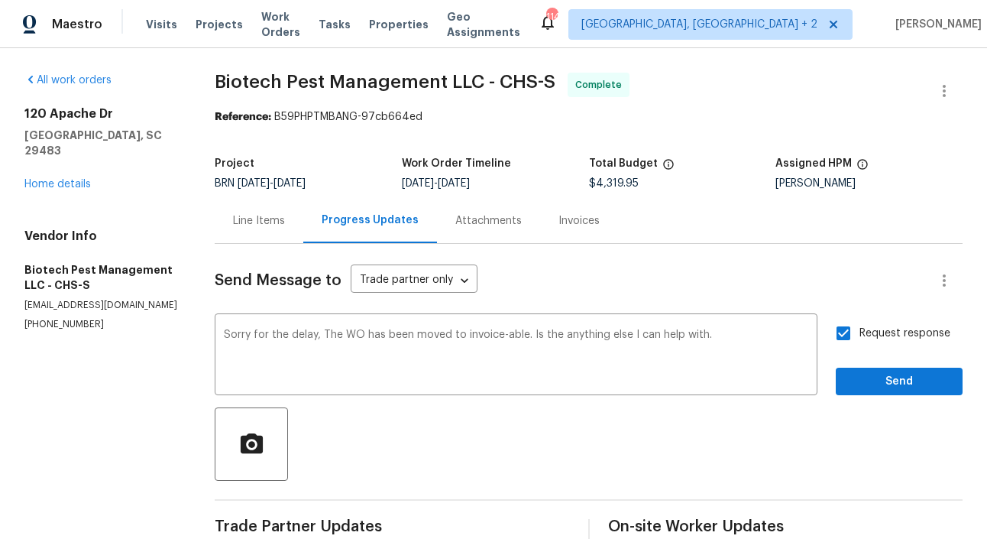
click at [915, 360] on div "Request response Send" at bounding box center [899, 356] width 127 height 78
click at [923, 376] on span "Send" at bounding box center [899, 381] width 102 height 19
